Goal: Task Accomplishment & Management: Manage account settings

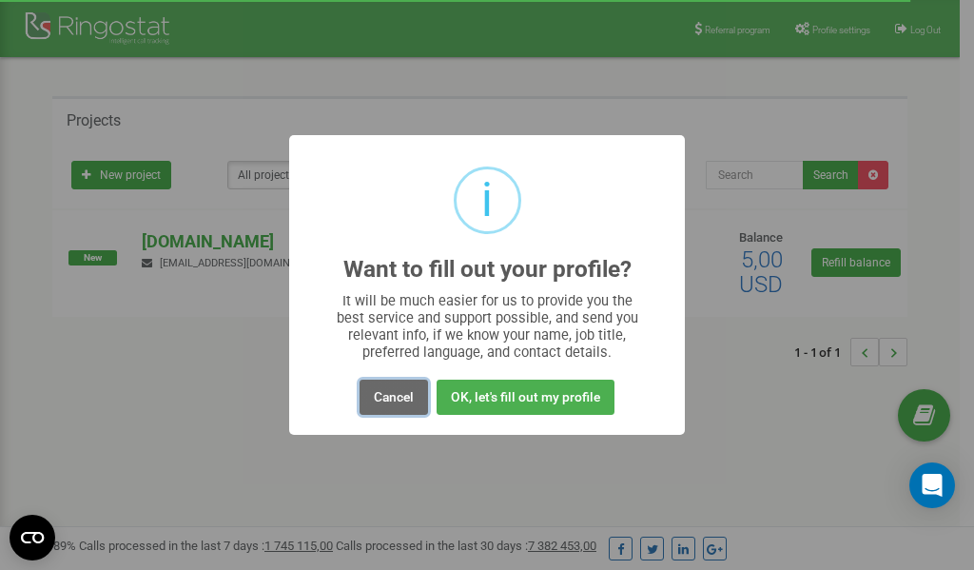
click at [389, 401] on button "Cancel" at bounding box center [393, 396] width 68 height 35
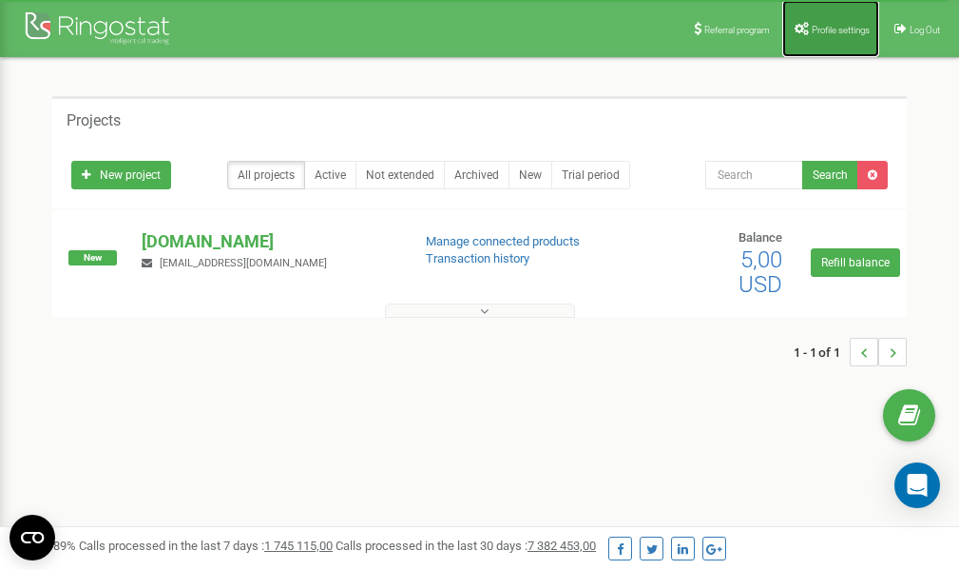
click at [805, 29] on link "Profile settings" at bounding box center [831, 28] width 97 height 57
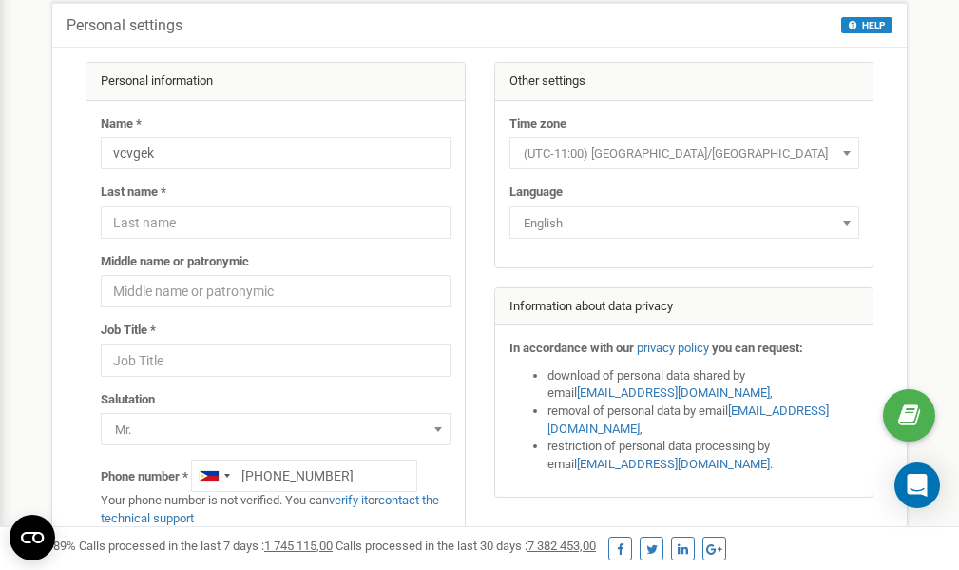
scroll to position [95, 0]
click at [350, 501] on link "verify it" at bounding box center [348, 500] width 39 height 14
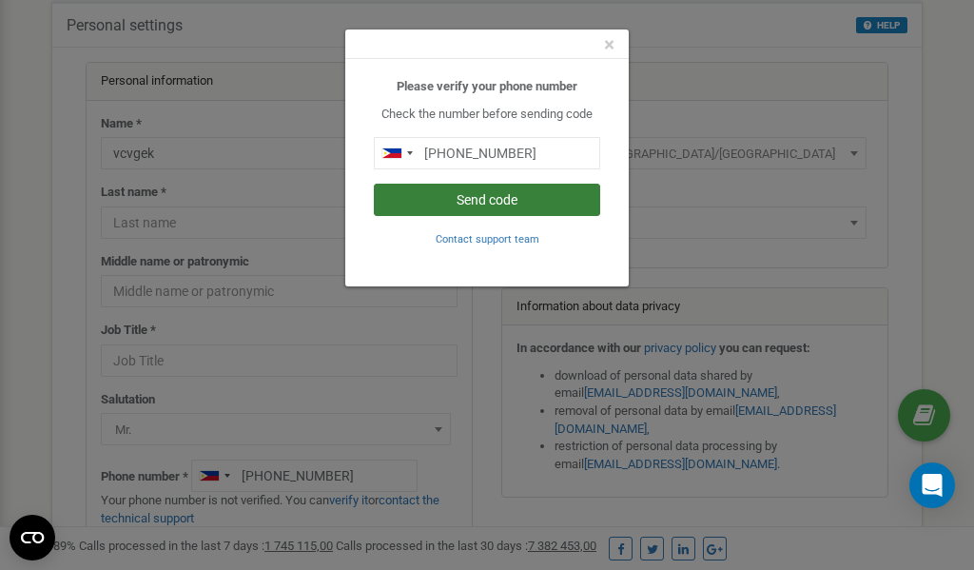
click at [493, 199] on button "Send code" at bounding box center [487, 200] width 226 height 32
